Goal: Check status: Check status

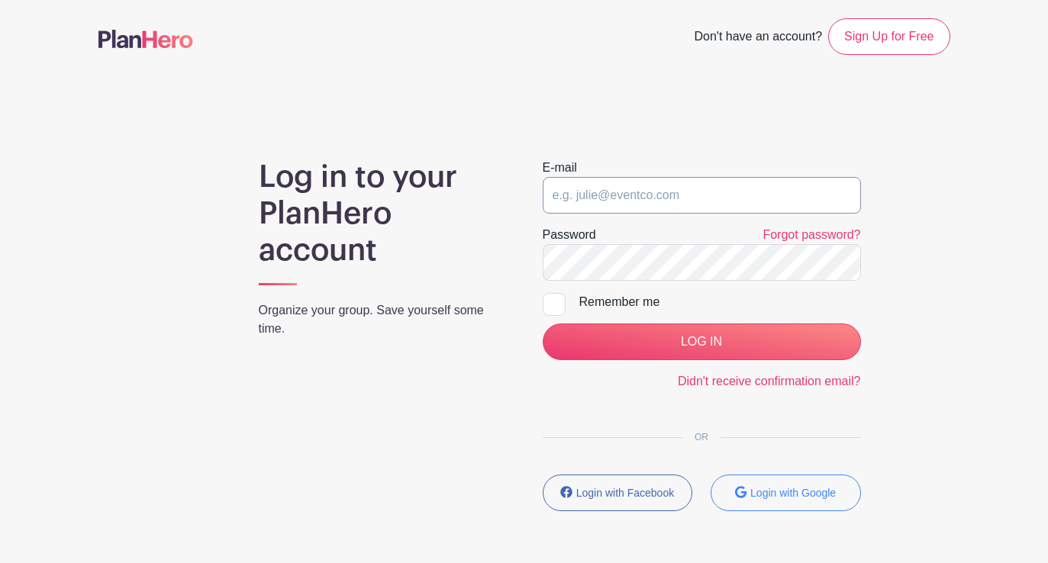
type input "[PERSON_NAME][EMAIL_ADDRESS][DOMAIN_NAME]"
click at [559, 304] on div at bounding box center [554, 304] width 23 height 23
click at [553, 303] on input "Remember me" at bounding box center [548, 298] width 10 height 10
checkbox input "true"
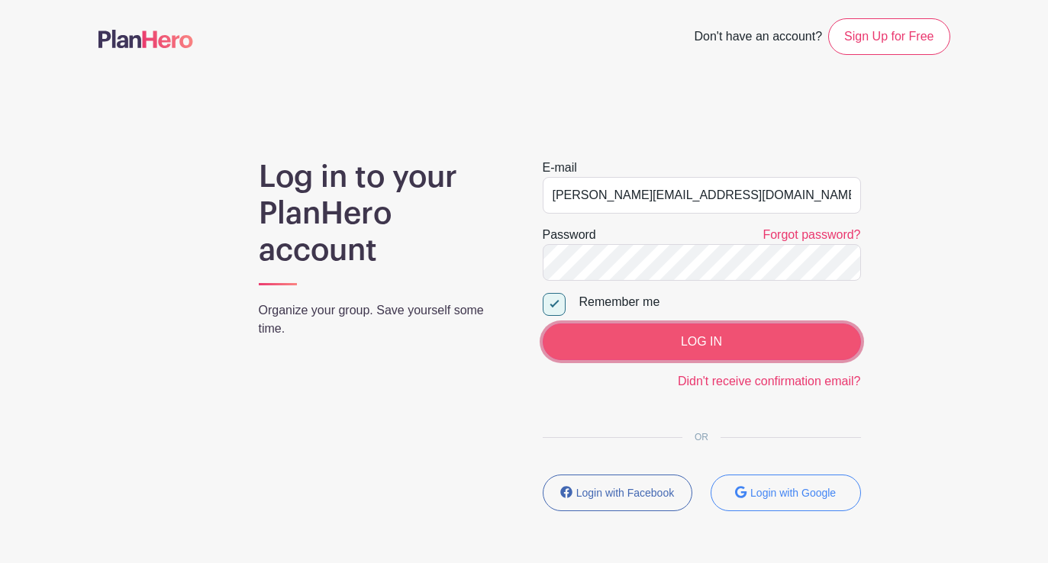
click at [617, 338] on input "LOG IN" at bounding box center [702, 342] width 318 height 37
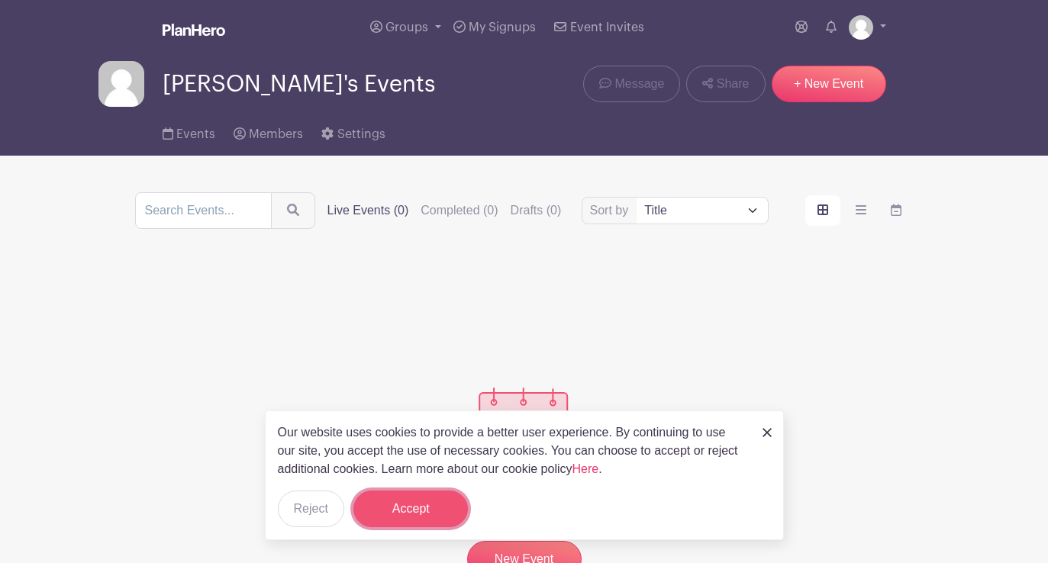
click at [412, 517] on button "Accept" at bounding box center [411, 509] width 115 height 37
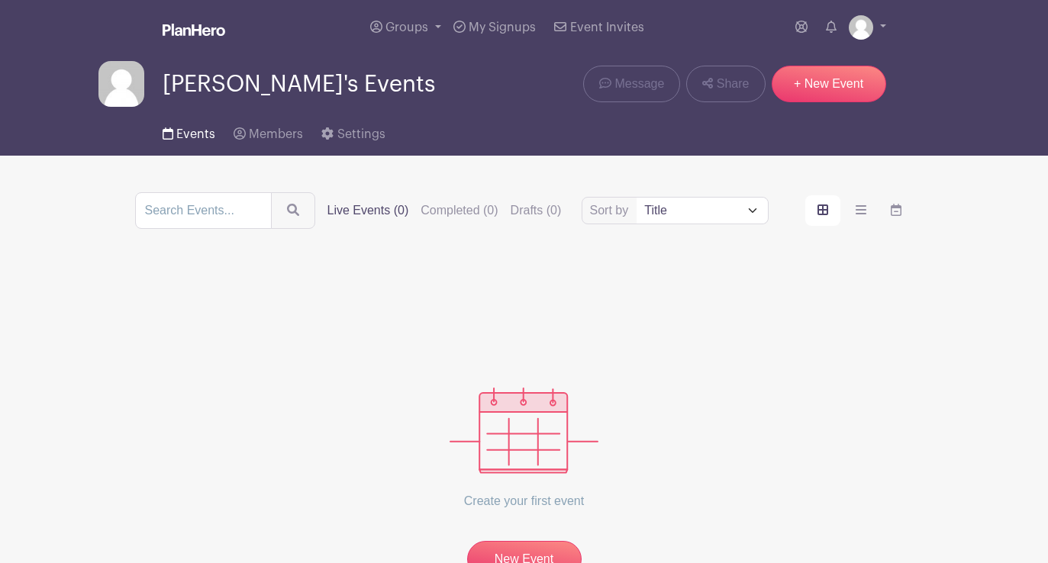
click at [201, 136] on span "Events" at bounding box center [195, 134] width 39 height 12
click at [295, 130] on span "Members" at bounding box center [276, 134] width 54 height 12
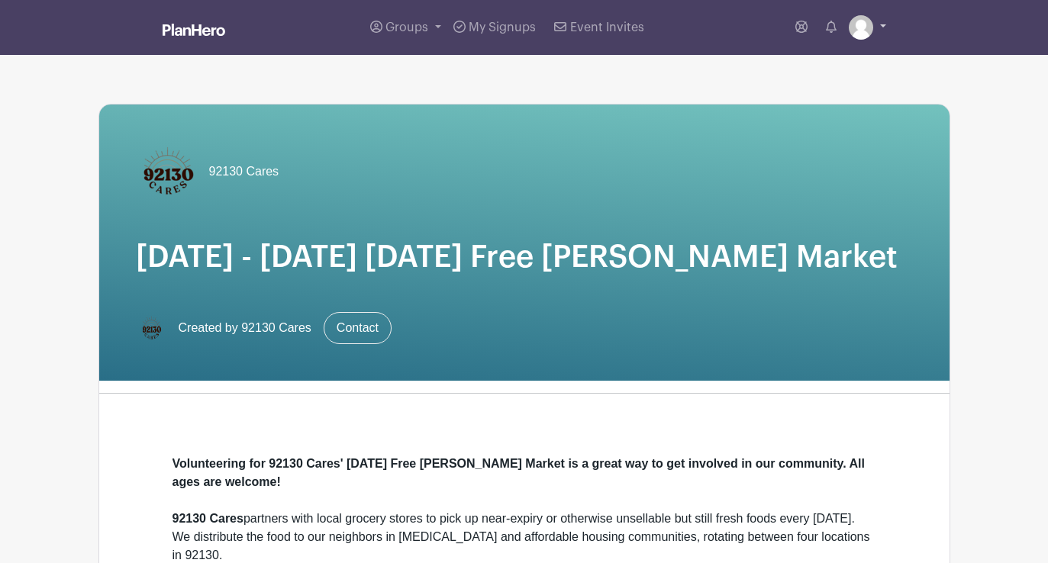
click at [873, 31] on link at bounding box center [867, 27] width 37 height 24
click at [842, 60] on link "My account" at bounding box center [825, 63] width 121 height 24
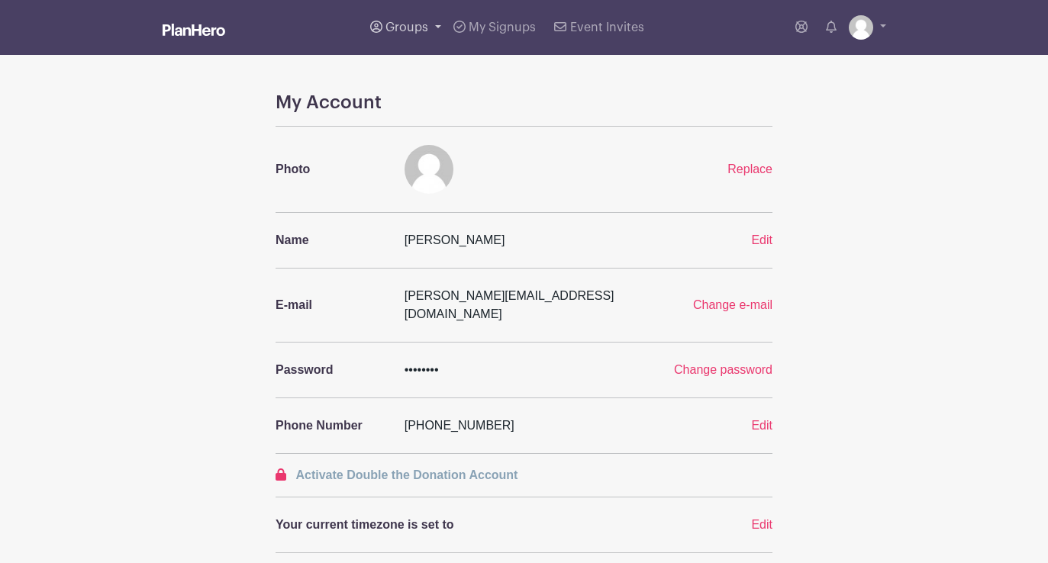
click at [397, 26] on span "Groups" at bounding box center [407, 27] width 43 height 12
click at [395, 83] on img at bounding box center [389, 78] width 24 height 24
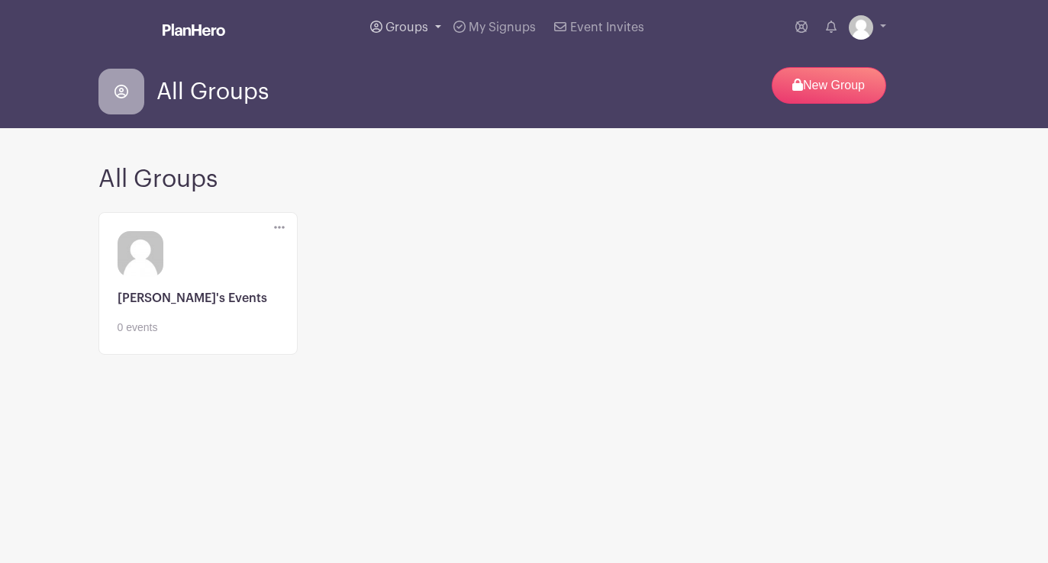
click at [402, 35] on link "Groups" at bounding box center [405, 27] width 83 height 55
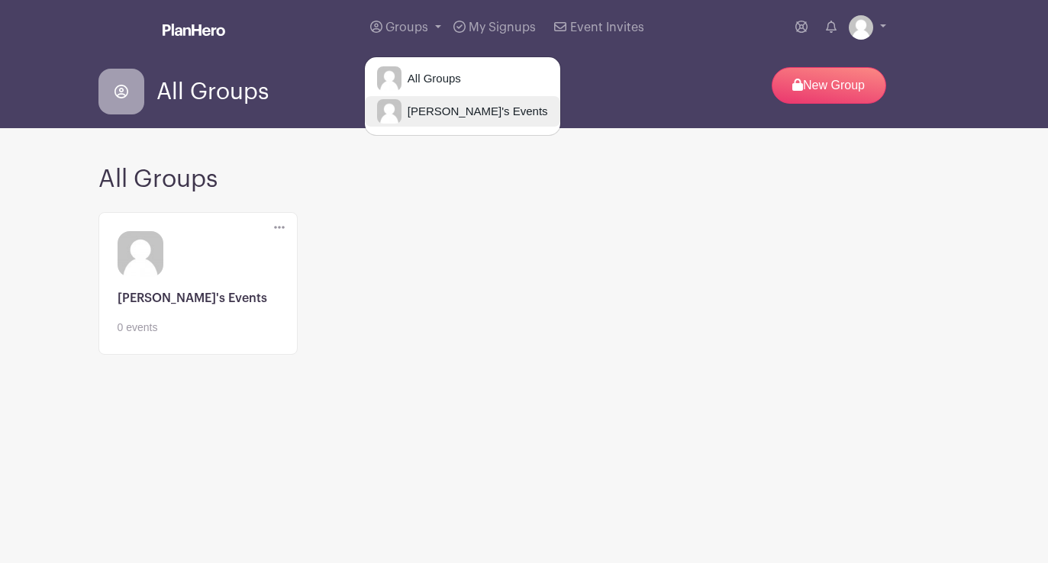
click at [403, 115] on span "[PERSON_NAME]'s Events" at bounding box center [475, 112] width 147 height 18
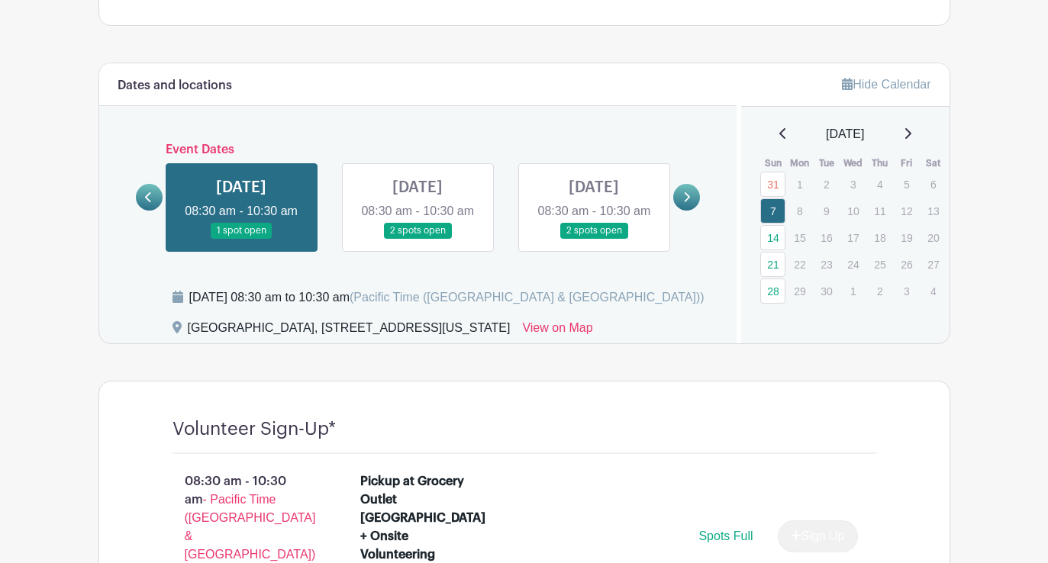
scroll to position [904, 0]
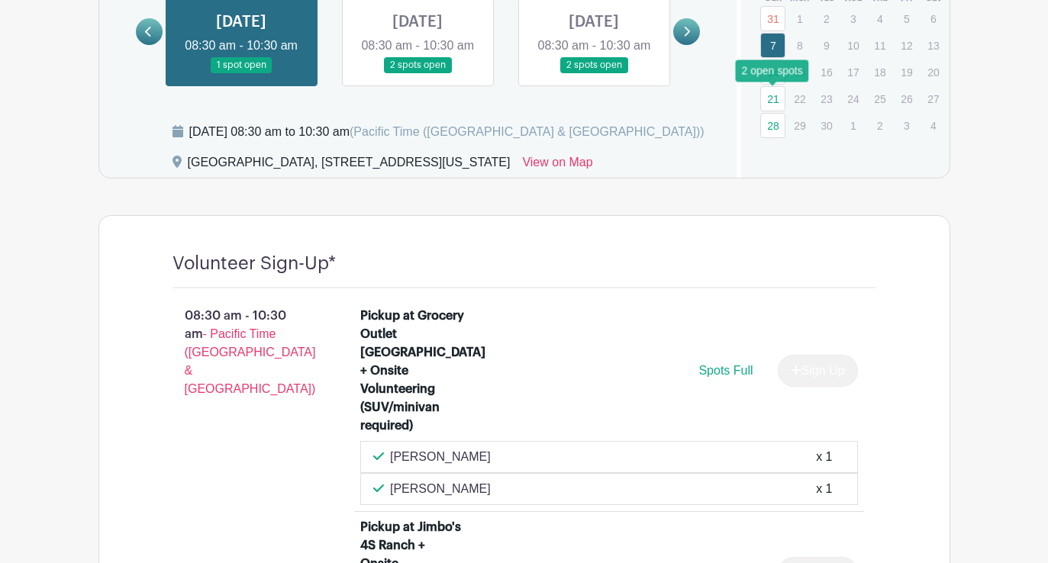
click at [774, 100] on link "21" at bounding box center [772, 98] width 25 height 25
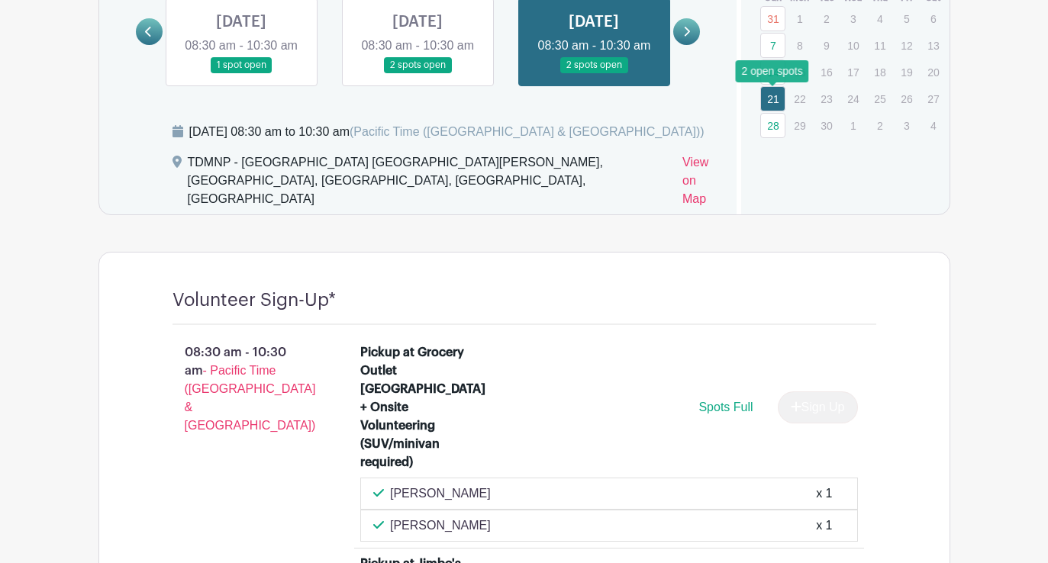
click at [774, 100] on link "21" at bounding box center [772, 98] width 25 height 25
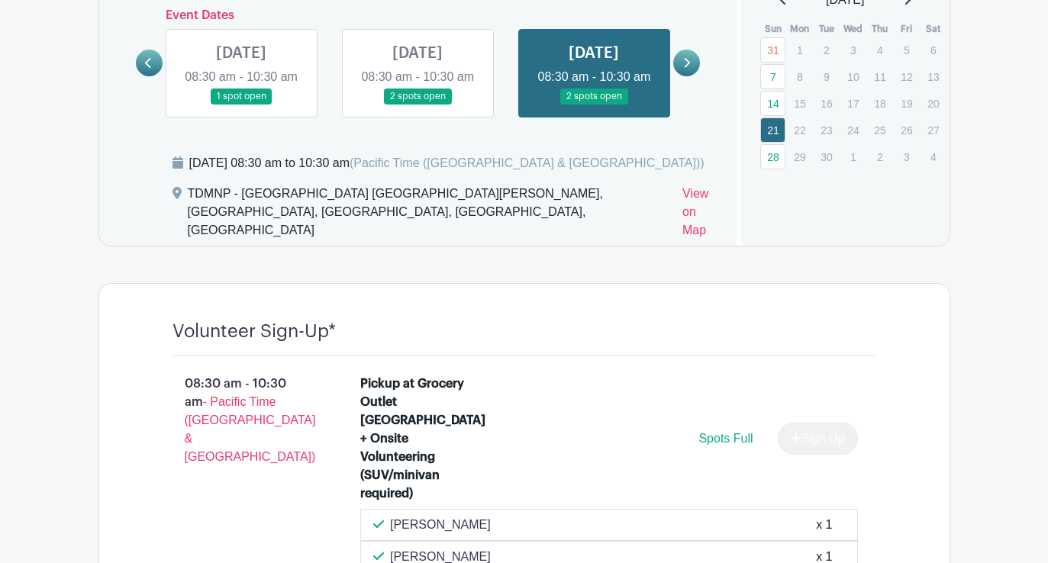
scroll to position [870, 0]
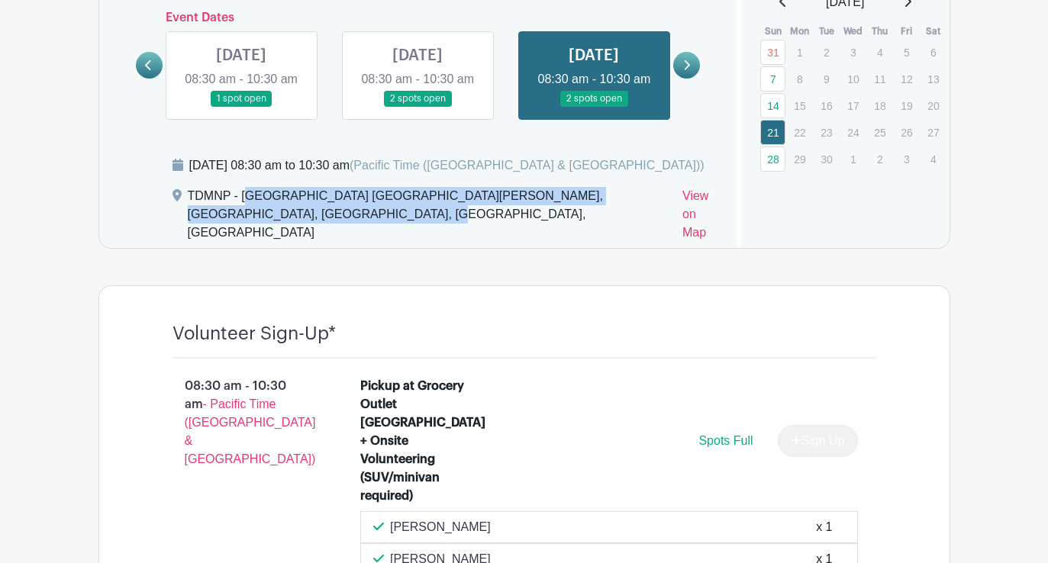
drag, startPoint x: 189, startPoint y: 218, endPoint x: 291, endPoint y: 234, distance: 102.8
click at [291, 234] on div "TDMNP - [GEOGRAPHIC_DATA] [GEOGRAPHIC_DATA][PERSON_NAME], [GEOGRAPHIC_DATA], [G…" at bounding box center [429, 217] width 483 height 61
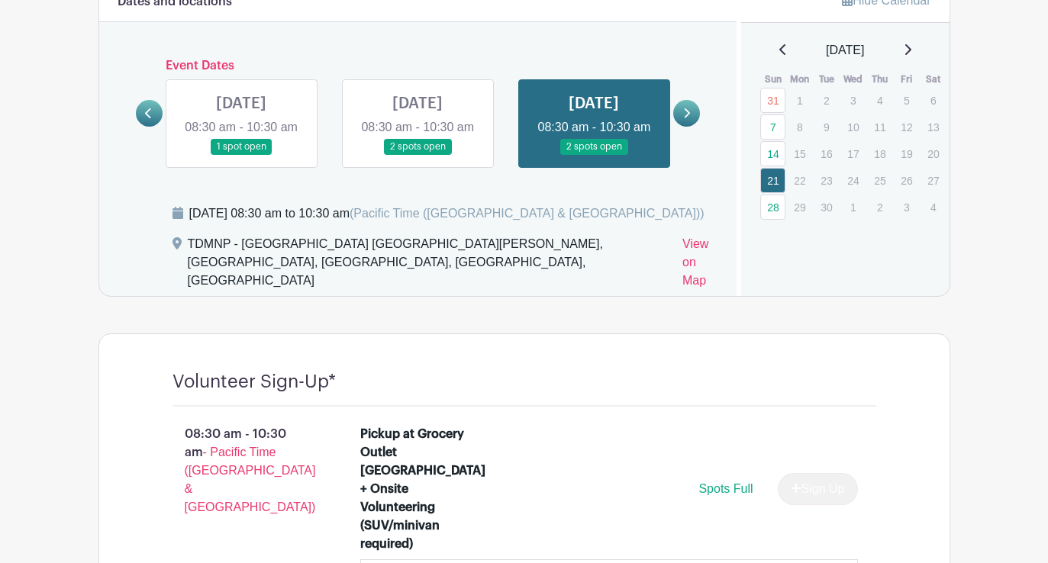
scroll to position [807, 0]
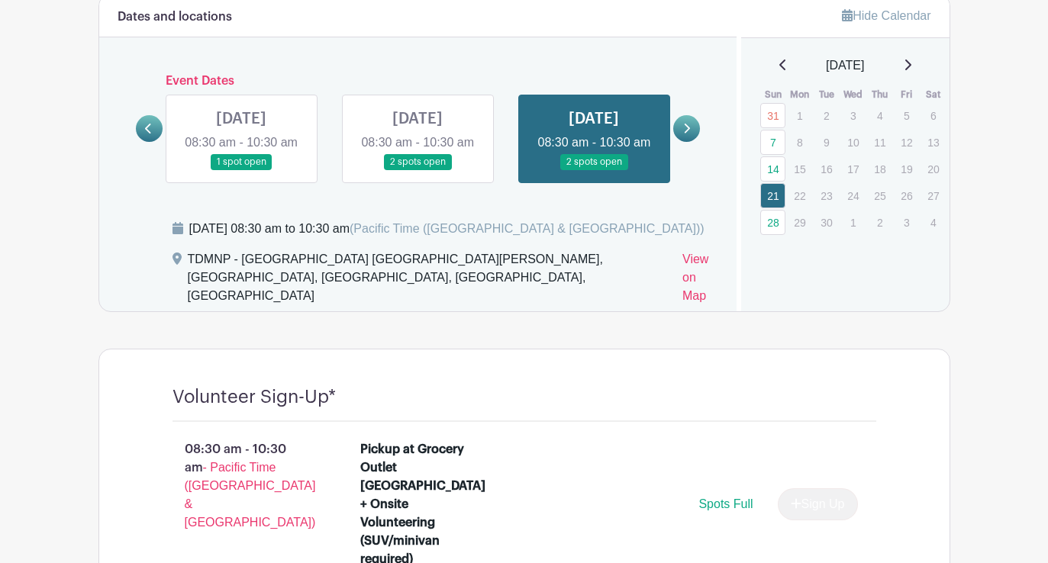
click at [912, 66] on icon at bounding box center [908, 65] width 8 height 12
click at [778, 191] on link "19" at bounding box center [772, 195] width 25 height 25
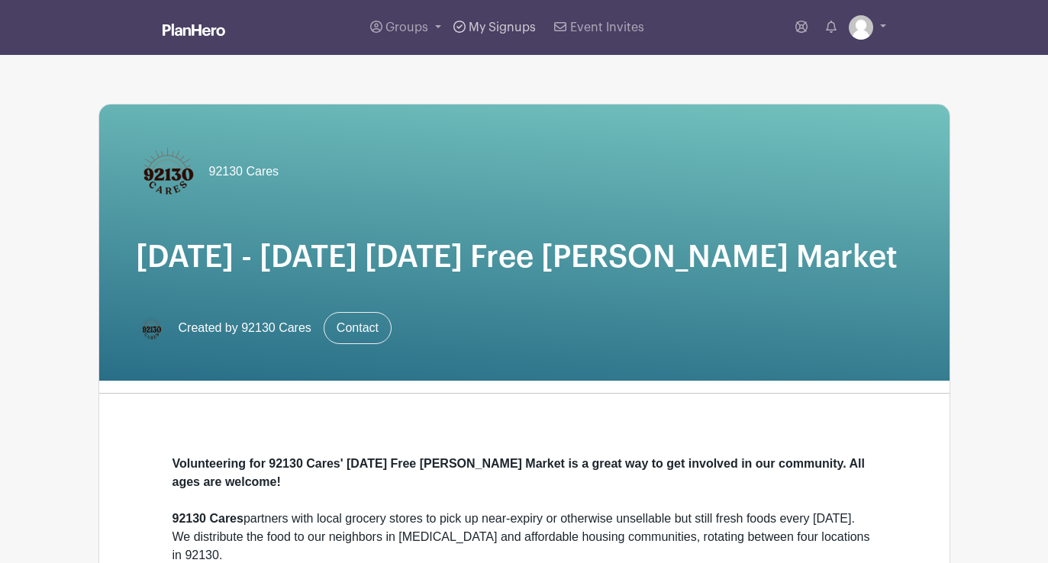
click at [502, 26] on span "My Signups" at bounding box center [502, 27] width 67 height 12
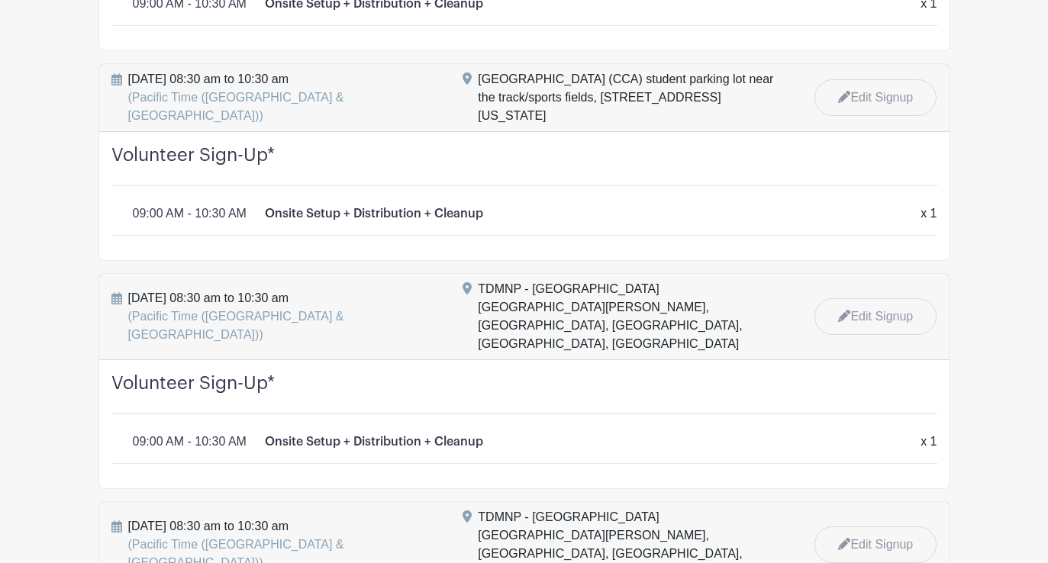
scroll to position [1298, 0]
